Goal: Book appointment/travel/reservation

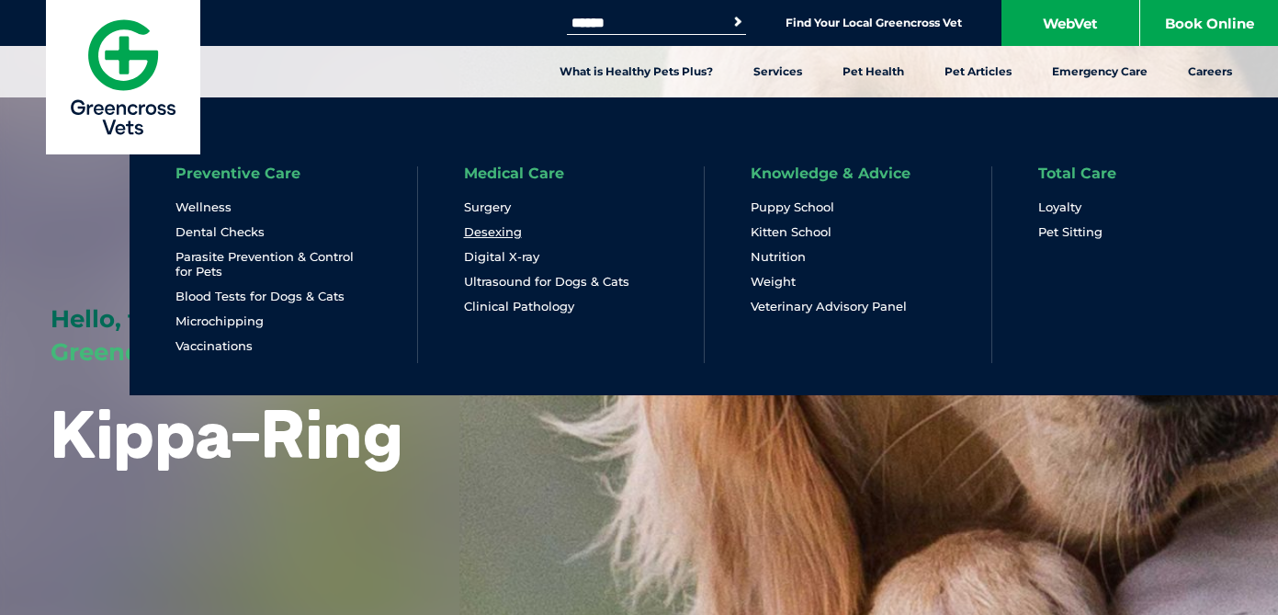
click at [497, 233] on link "Desexing" at bounding box center [493, 232] width 58 height 16
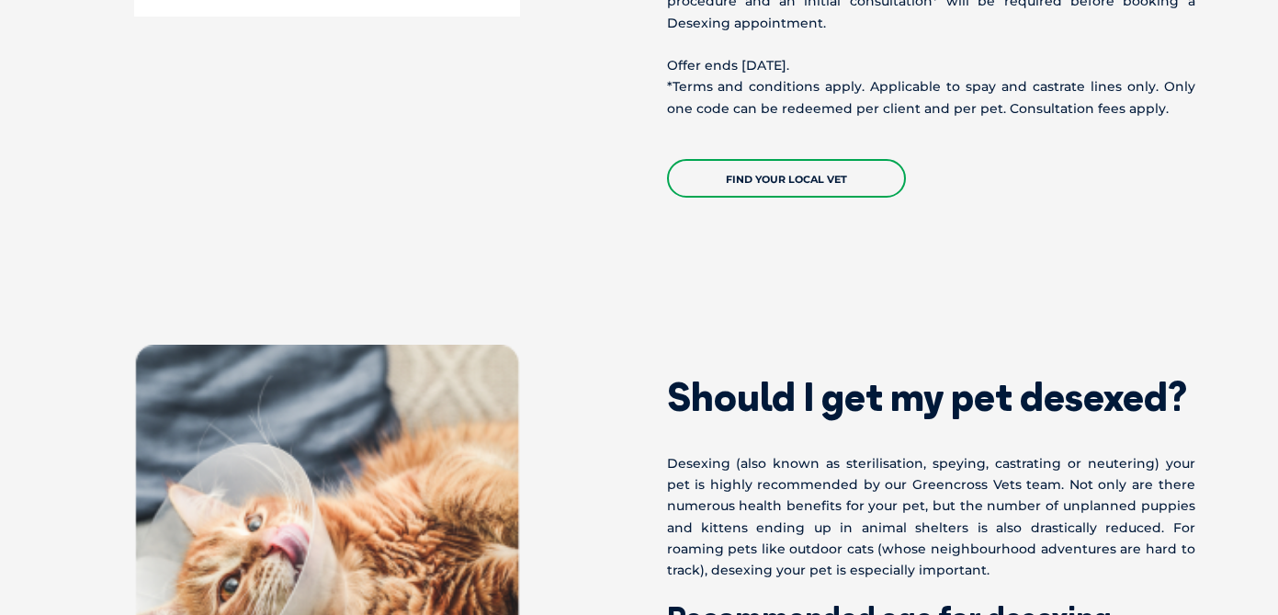
scroll to position [809, 0]
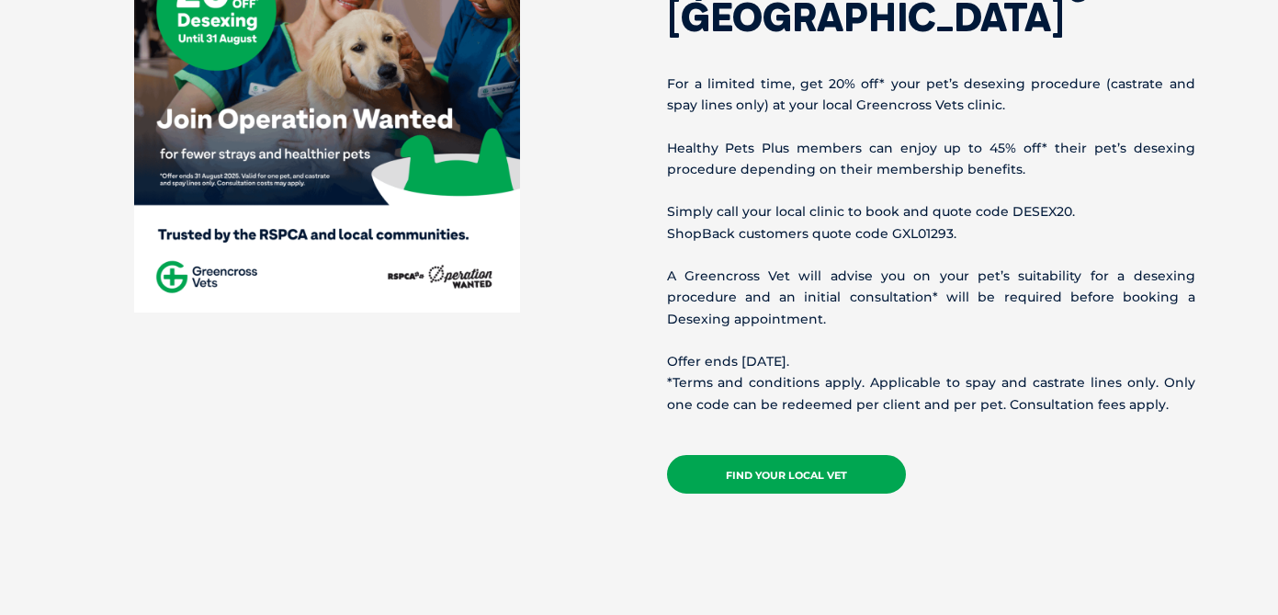
click at [806, 482] on link "Find your local vet" at bounding box center [786, 474] width 239 height 39
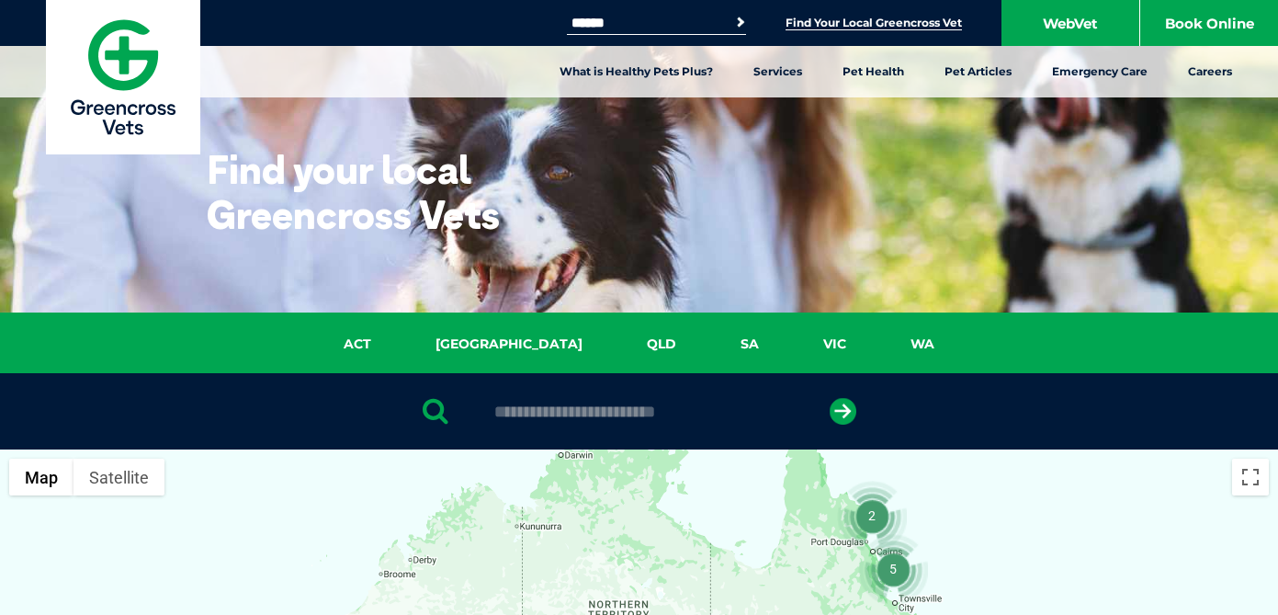
click at [731, 22] on button "Search" at bounding box center [726, 21] width 42 height 27
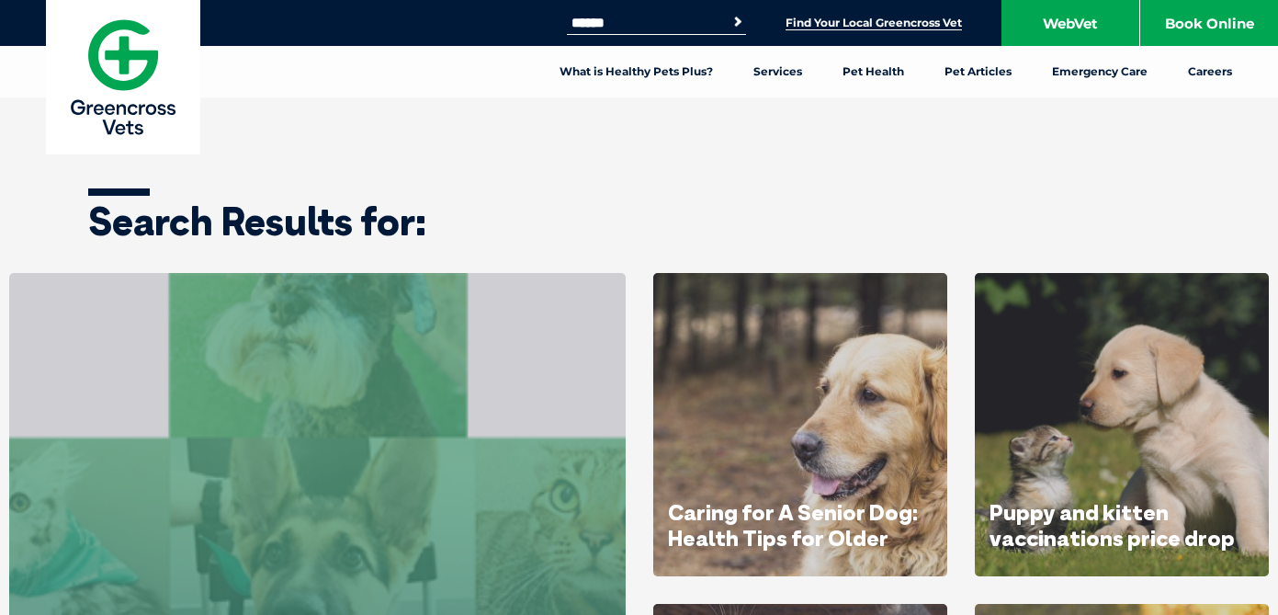
click at [866, 22] on link "Find Your Local Greencross Vet" at bounding box center [874, 23] width 176 height 15
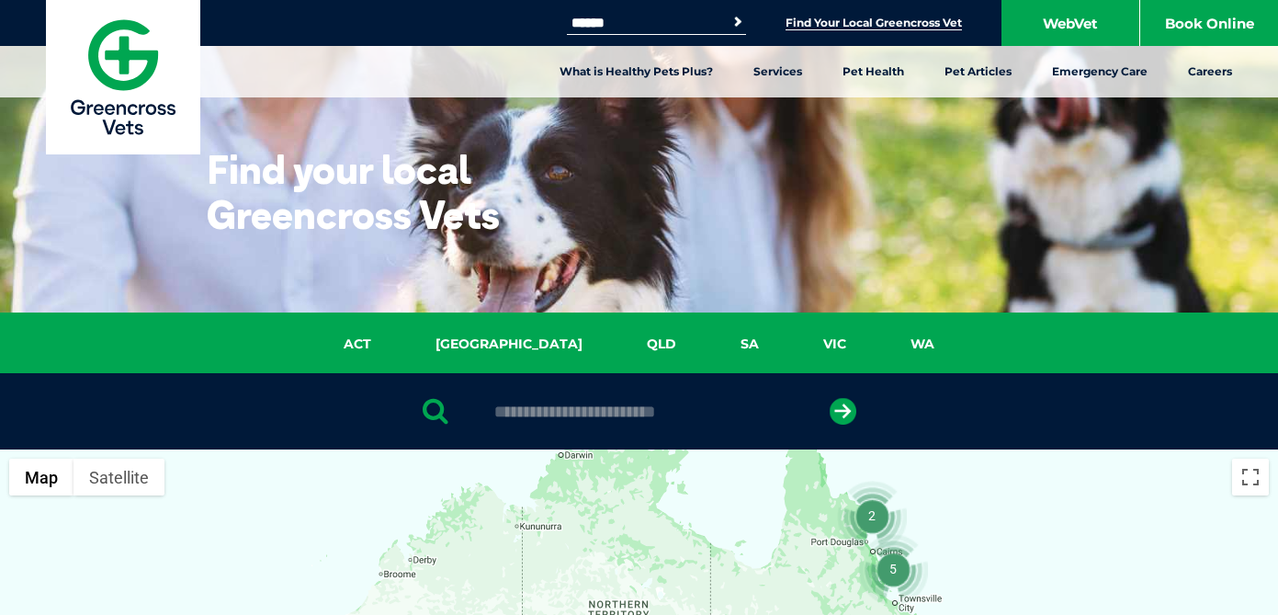
click at [537, 412] on input "text" at bounding box center [639, 411] width 308 height 18
type input "****"
click at [830, 398] on button "submit" at bounding box center [843, 411] width 27 height 27
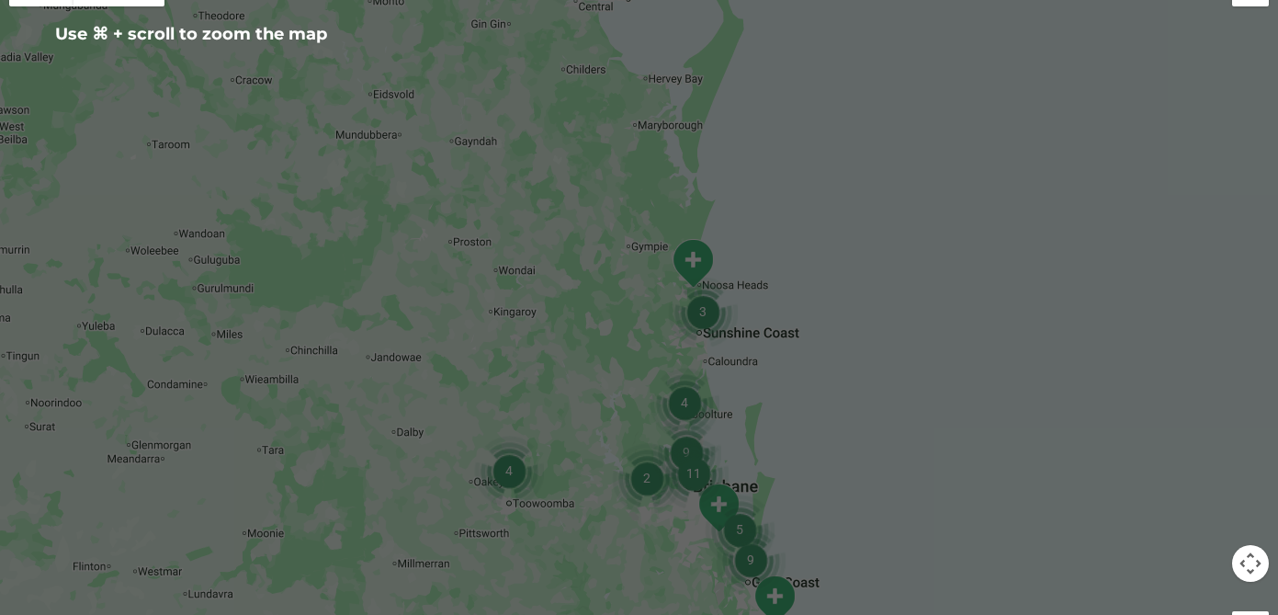
scroll to position [492, 0]
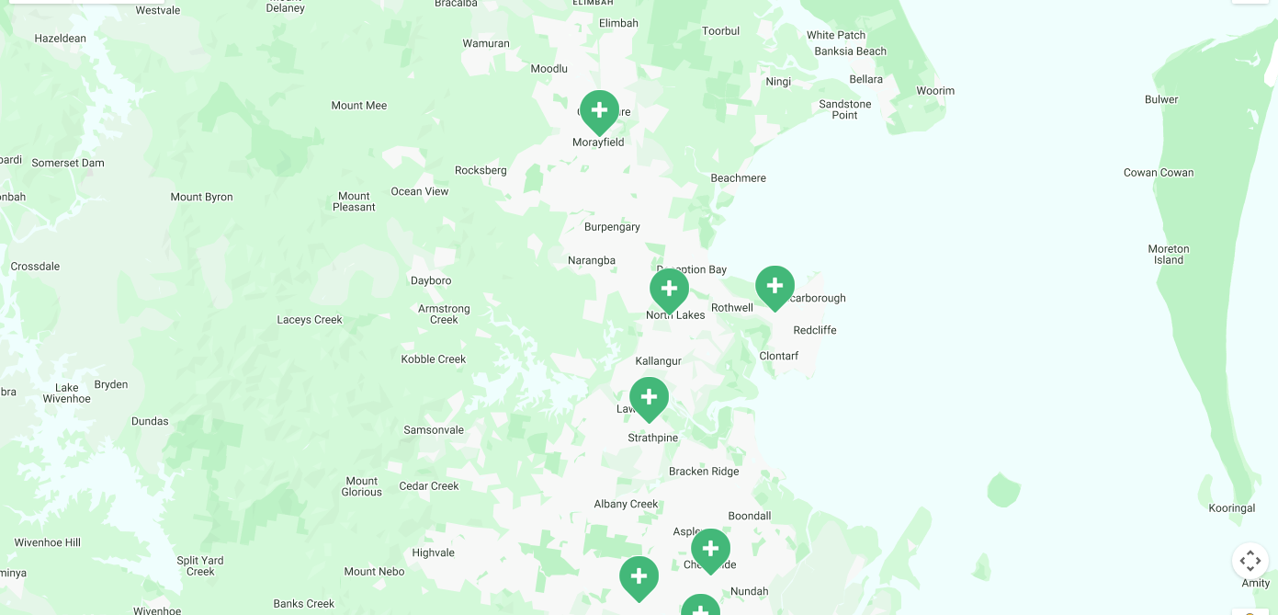
click at [775, 293] on img "Kippa-Ring" at bounding box center [775, 289] width 46 height 51
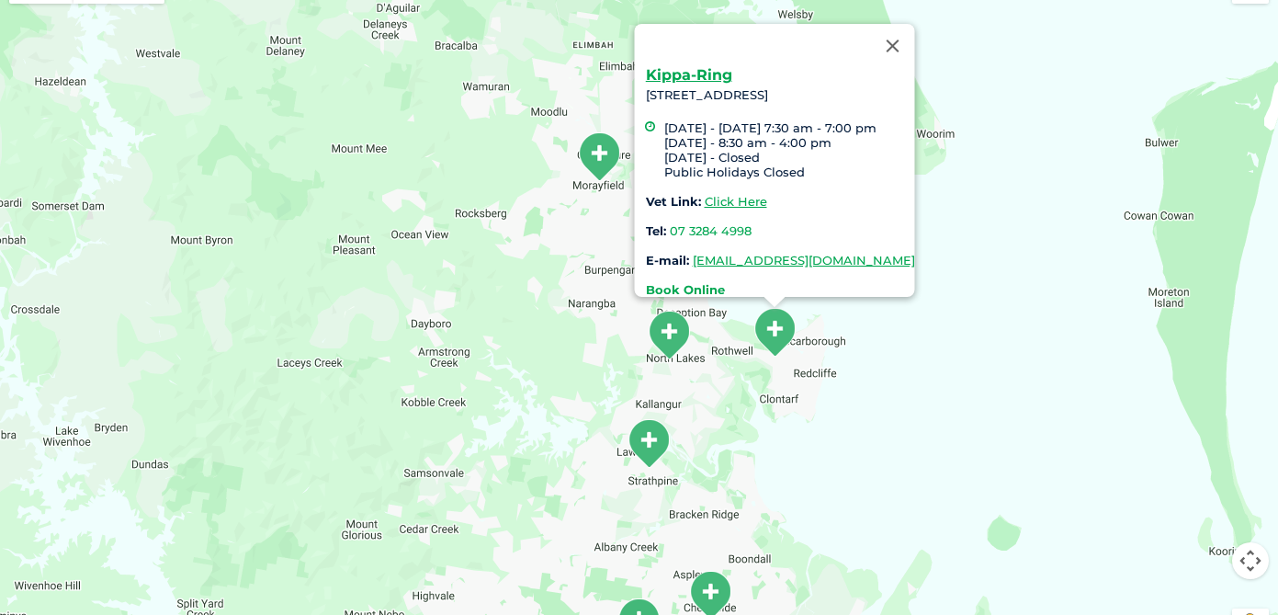
click at [669, 282] on strong "Book Online" at bounding box center [684, 289] width 79 height 15
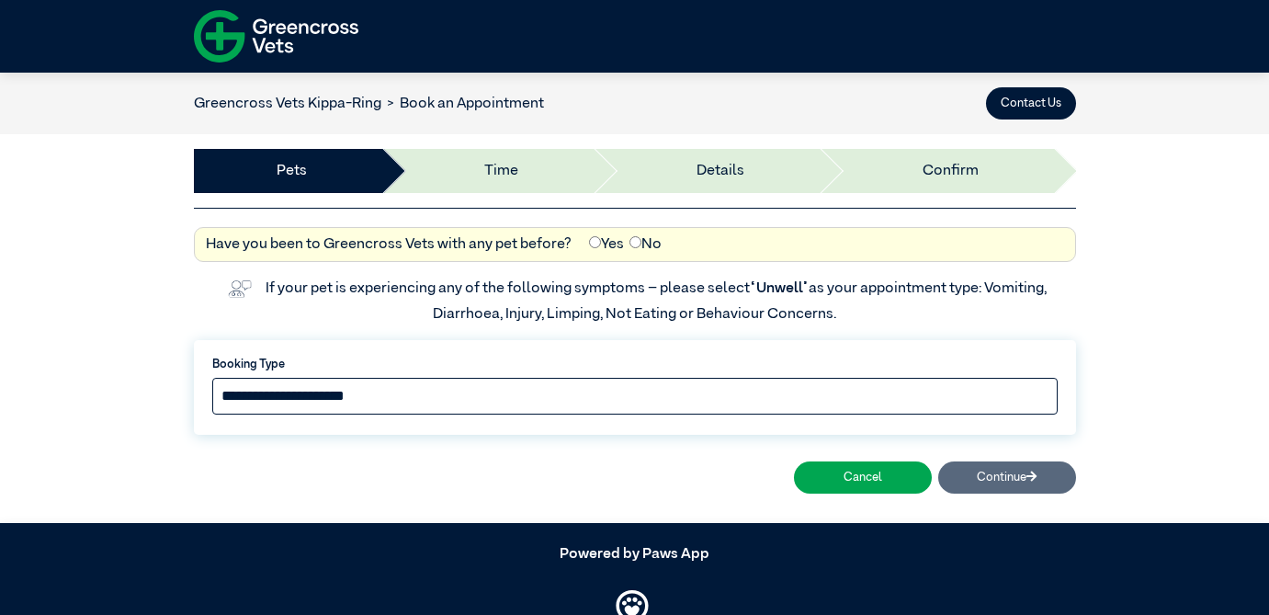
click at [481, 400] on select "**********" at bounding box center [634, 396] width 845 height 37
